Goal: Find specific page/section: Find specific page/section

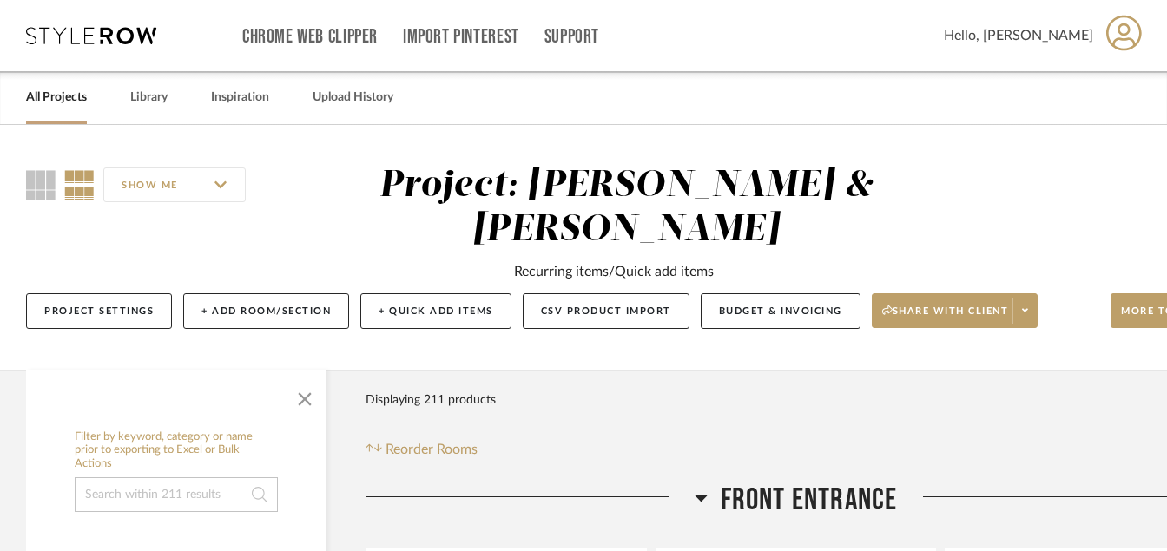
click at [35, 92] on link "All Projects" at bounding box center [56, 97] width 61 height 23
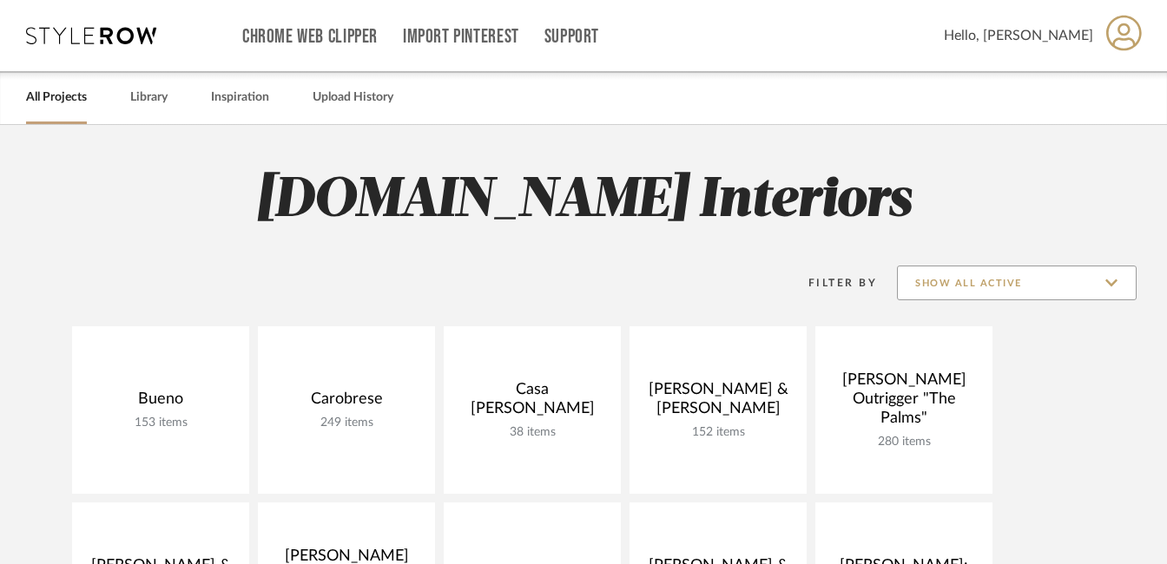
click at [1070, 272] on input "Show All Active" at bounding box center [1017, 283] width 240 height 35
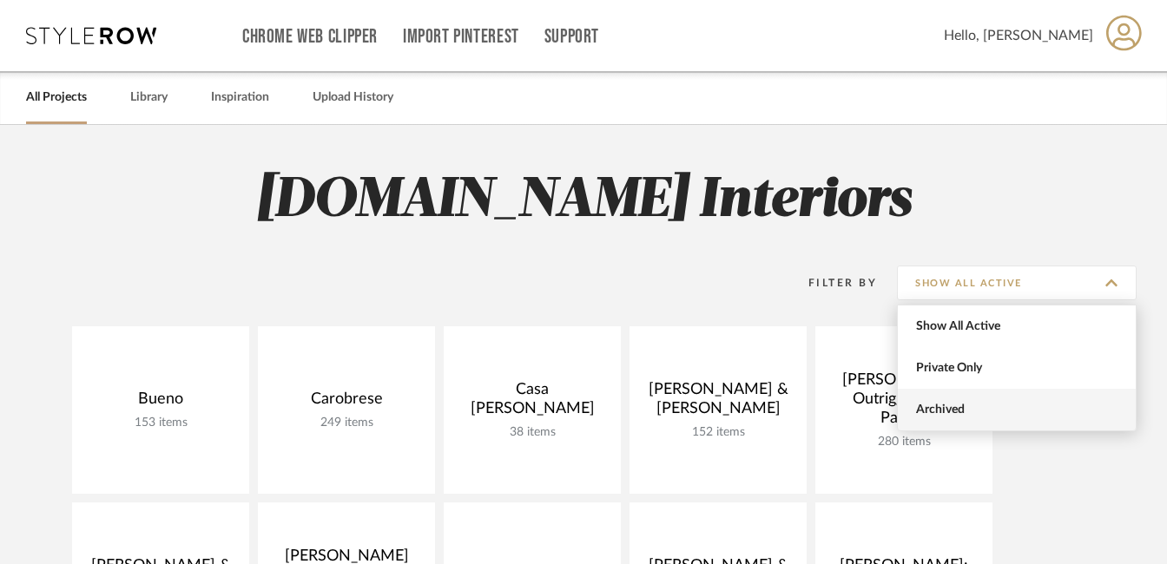
click at [944, 407] on span "Archived" at bounding box center [1019, 410] width 206 height 15
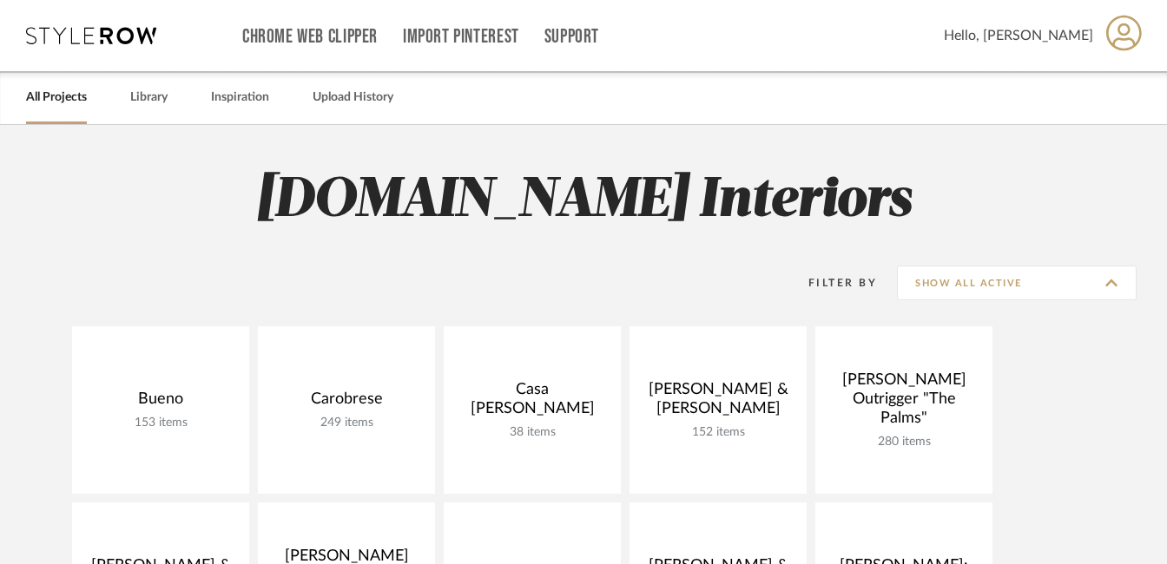
type input "Archived"
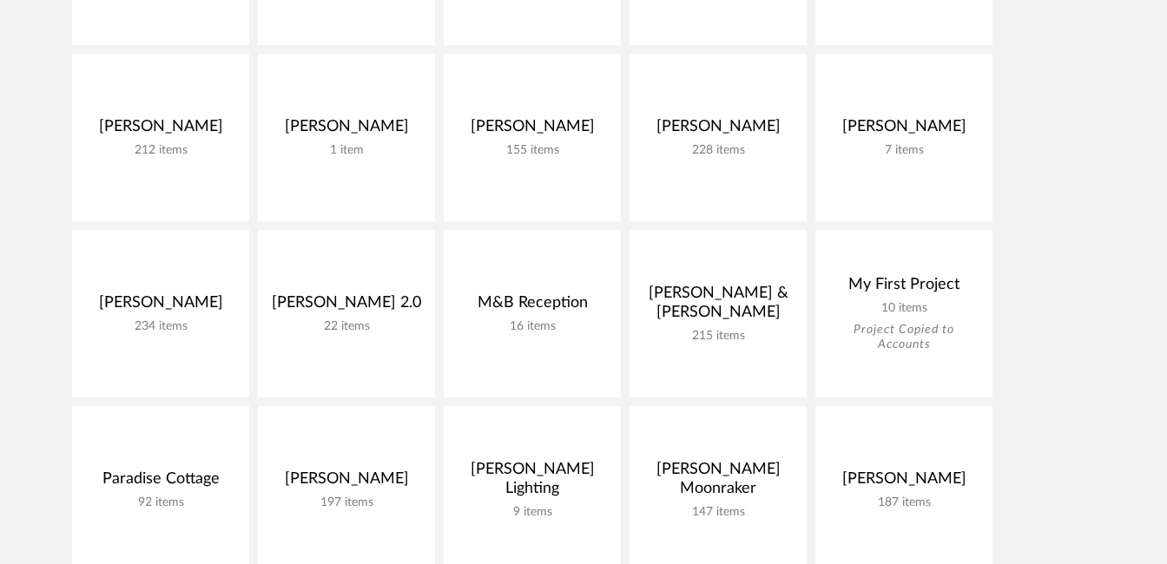
scroll to position [613, 0]
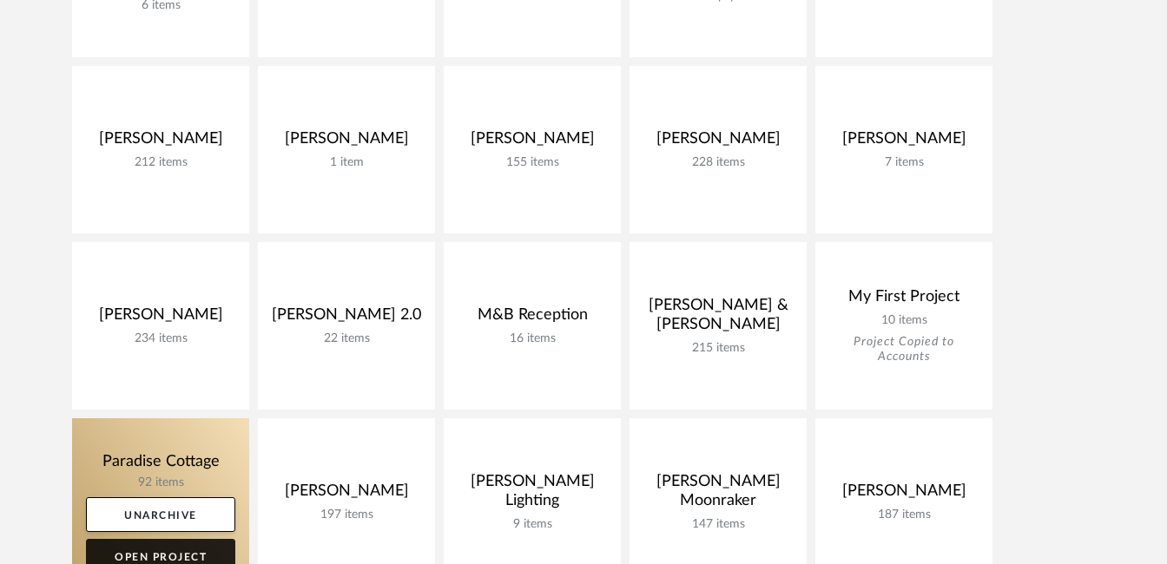
click at [187, 550] on link "Open Project" at bounding box center [160, 556] width 149 height 35
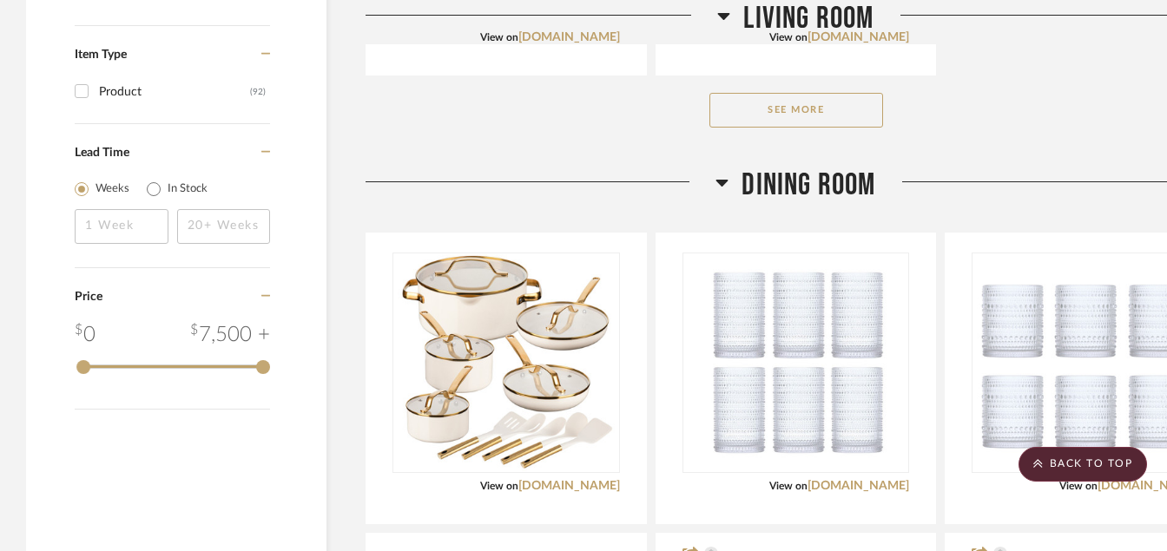
scroll to position [1378, 0]
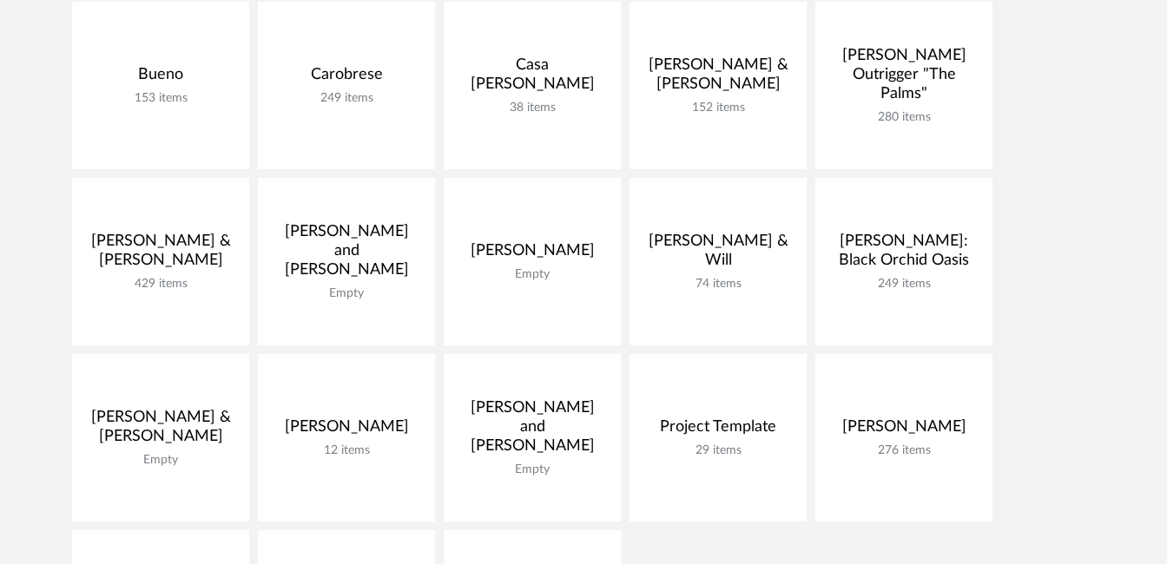
scroll to position [320, 0]
